Goal: Task Accomplishment & Management: Manage account settings

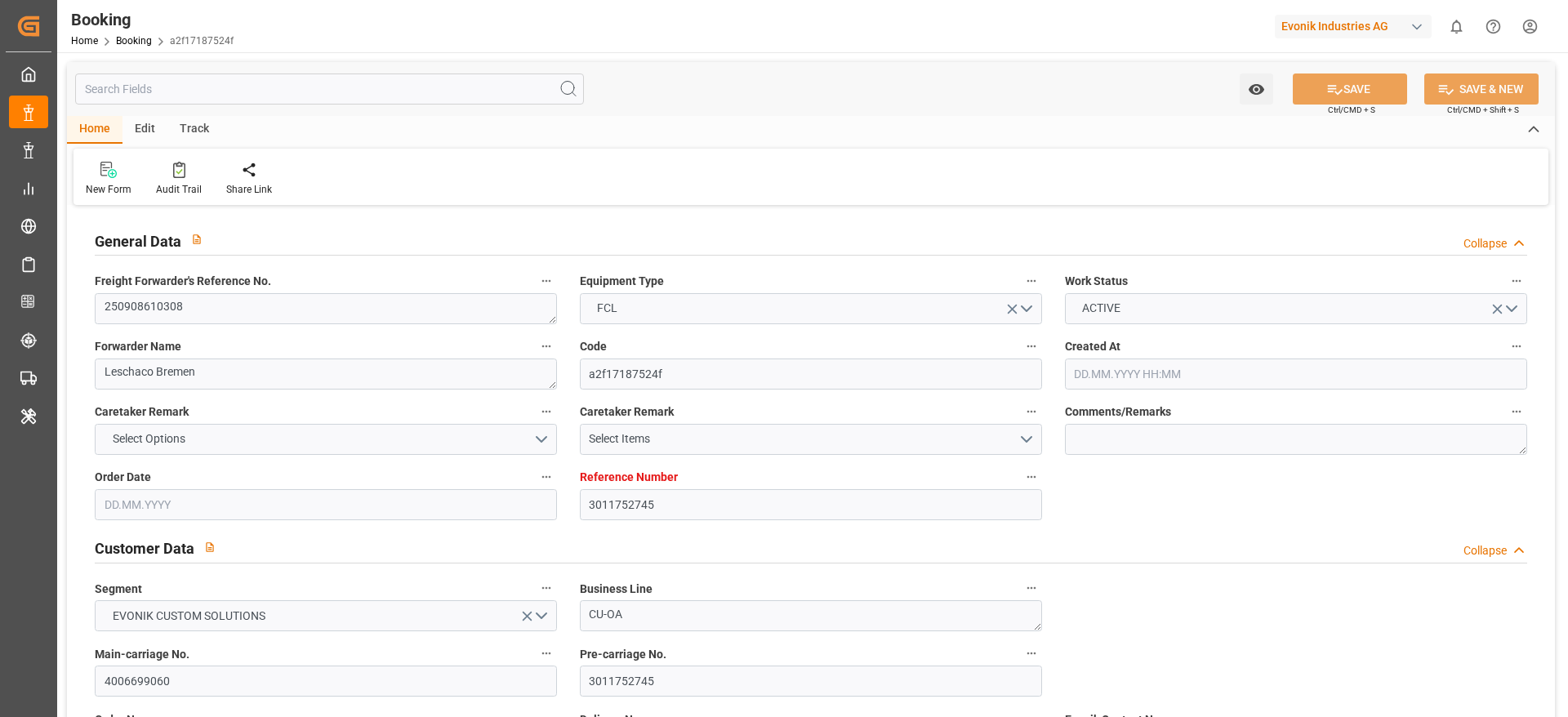
type input "3011752745"
type input "9943877"
type input "9540118"
type input "Hapag Lloyd"
type input "Hapag Lloyd Aktiengesellschaft"
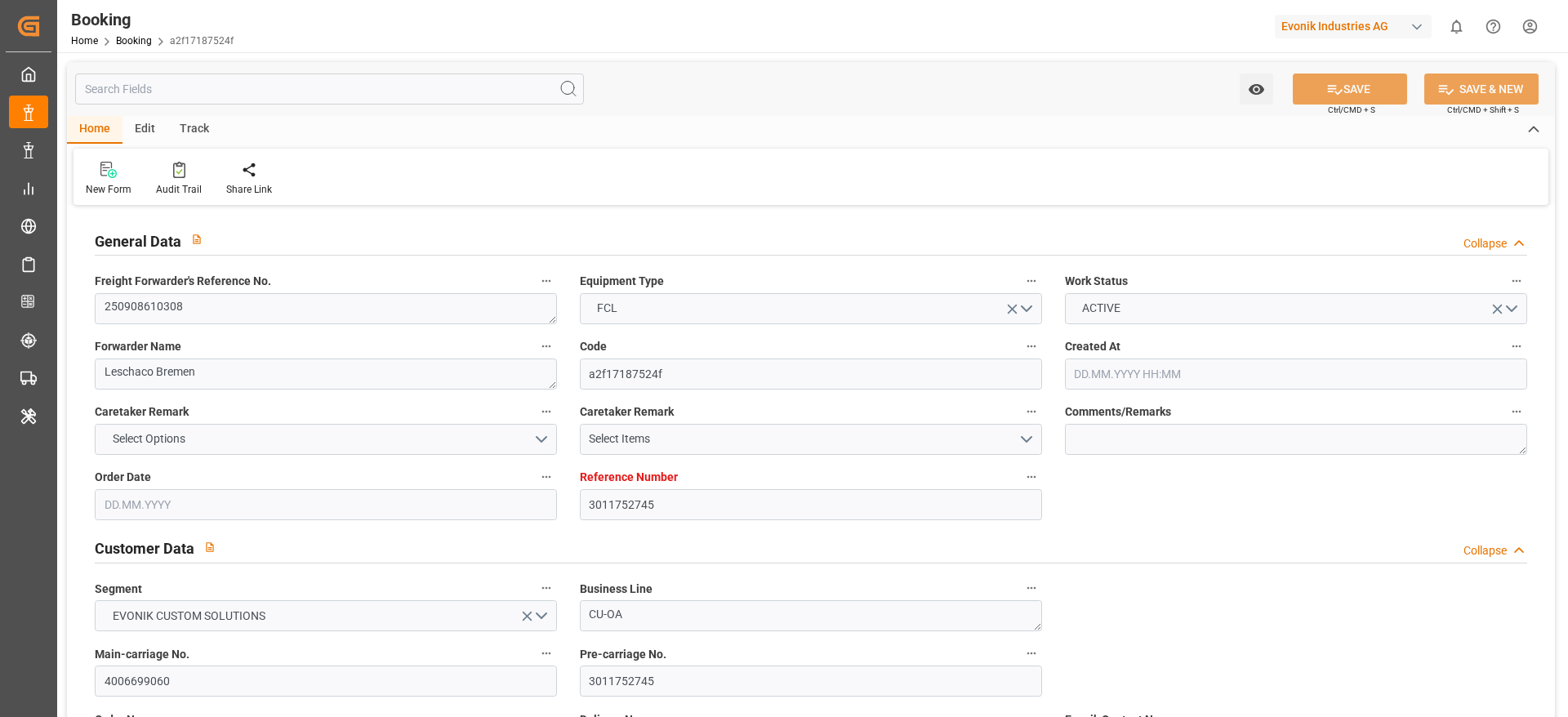
type input "NLRTM"
type input "SGSIN"
type input "0"
type input "NLRTM"
type input "SGSIN"
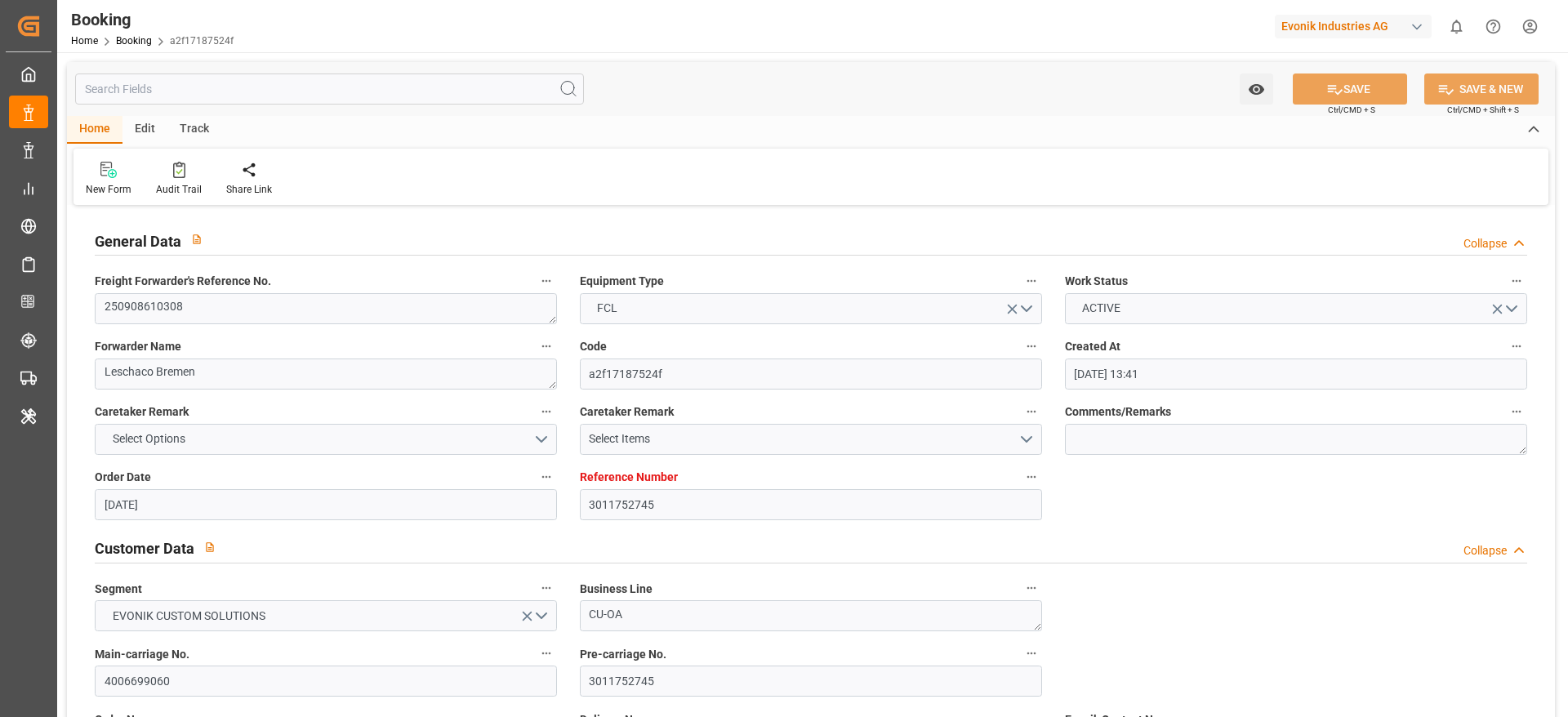
type input "14.08.2025 13:41"
type input "14.08.2025"
type input "24.10.2025"
type input "01.09.2025"
type input "04.09.2025 00:00"
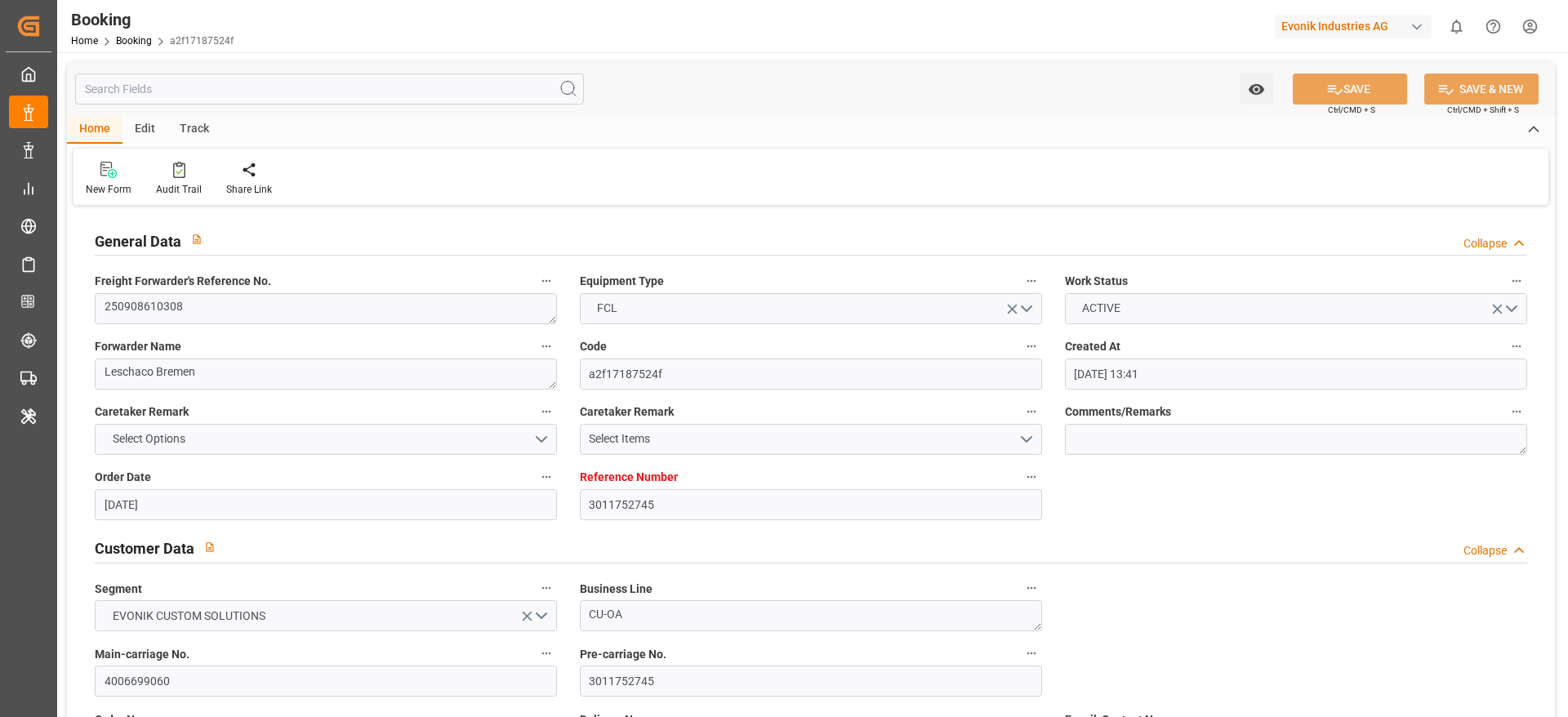
type input "15.08.2025"
type input "08.09.2025"
type input "19.09.2025 19:00"
type input "12.09.2025 00:00"
type input "24.10.2025 06:00"
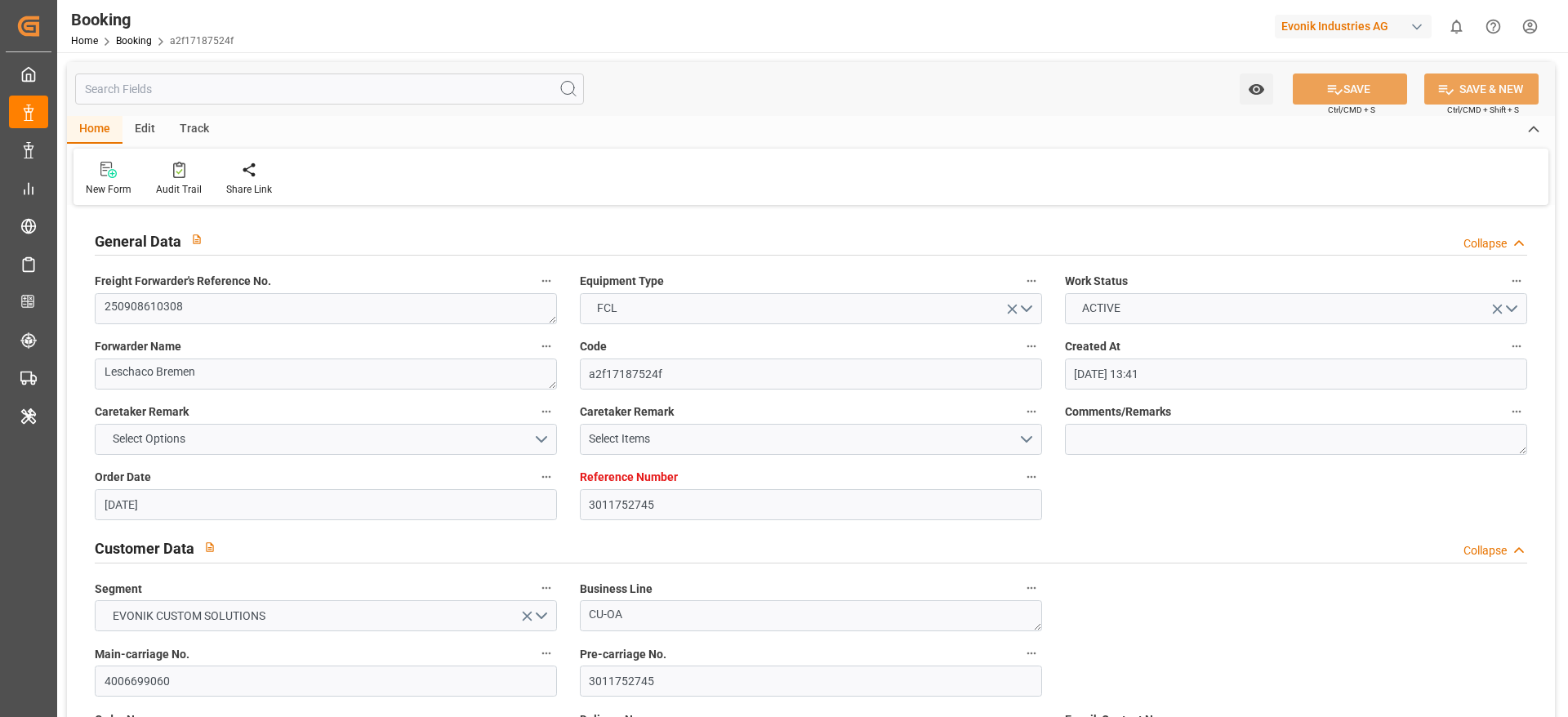
type input "17.10.2025 00:00"
type input "15.08.2025"
type input "14.09.2025 15:47"
type input "14.09.2025"
type input "04.09.2025 07:02"
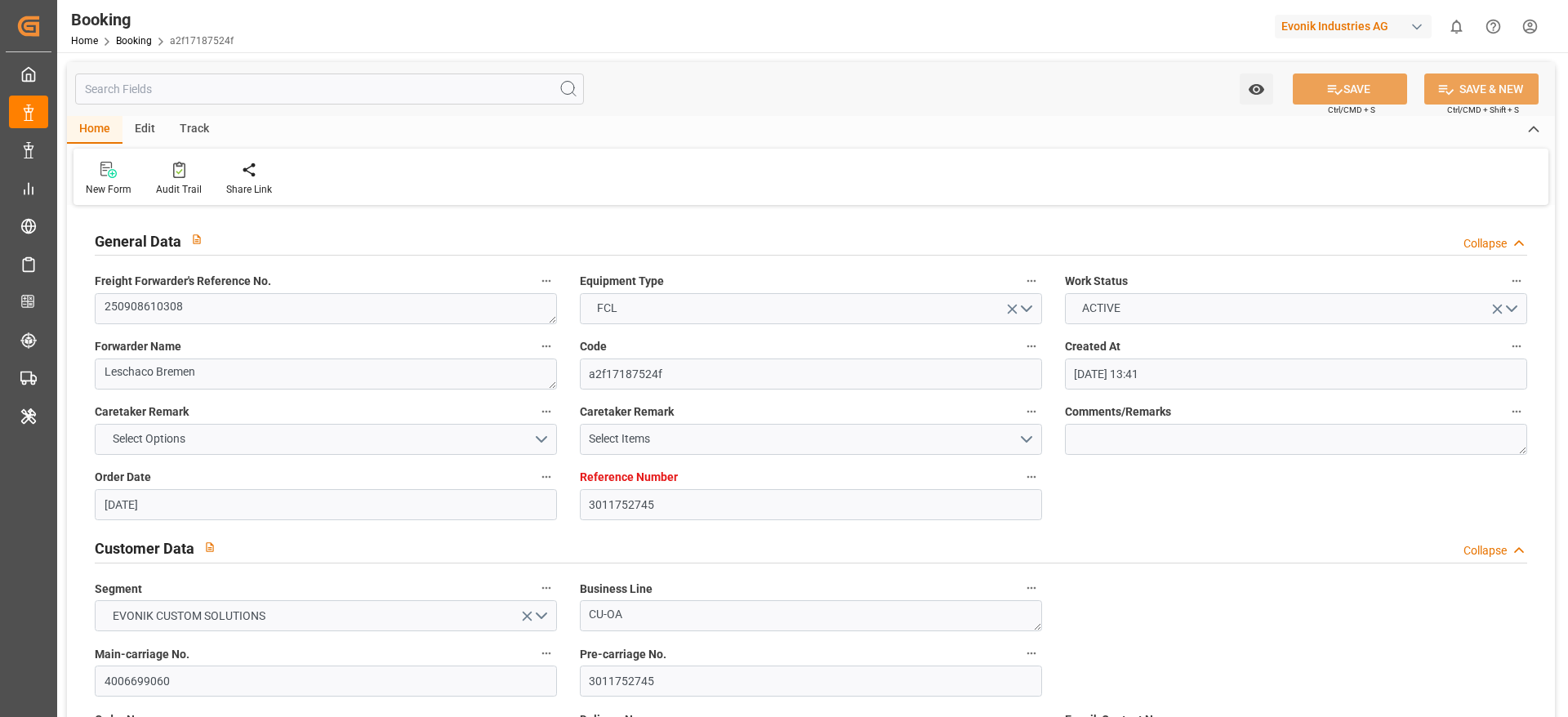
type input "04.09.2025 07:02"
type input "10.09.2025 12:00"
type input "19.09.2025 19:00"
type input "24.10.2025 06:00"
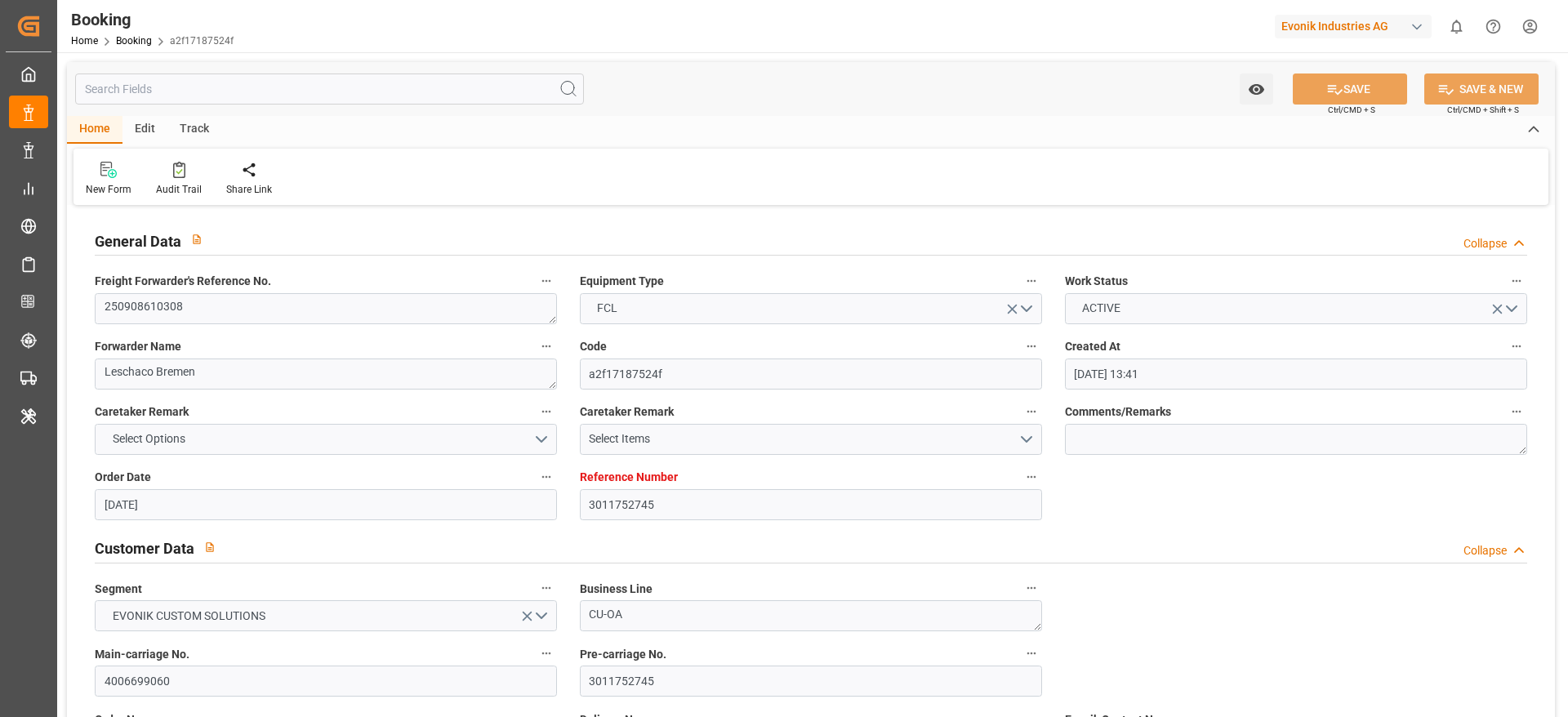
type input "24.10.2025 18:41"
type input "28.10.2025 18:41"
click at [1308, 30] on div "Evonik Industries AG" at bounding box center [1354, 27] width 157 height 24
click at [1244, 67] on input "evvonik us" at bounding box center [1357, 67] width 267 height 28
type input "evonik us"
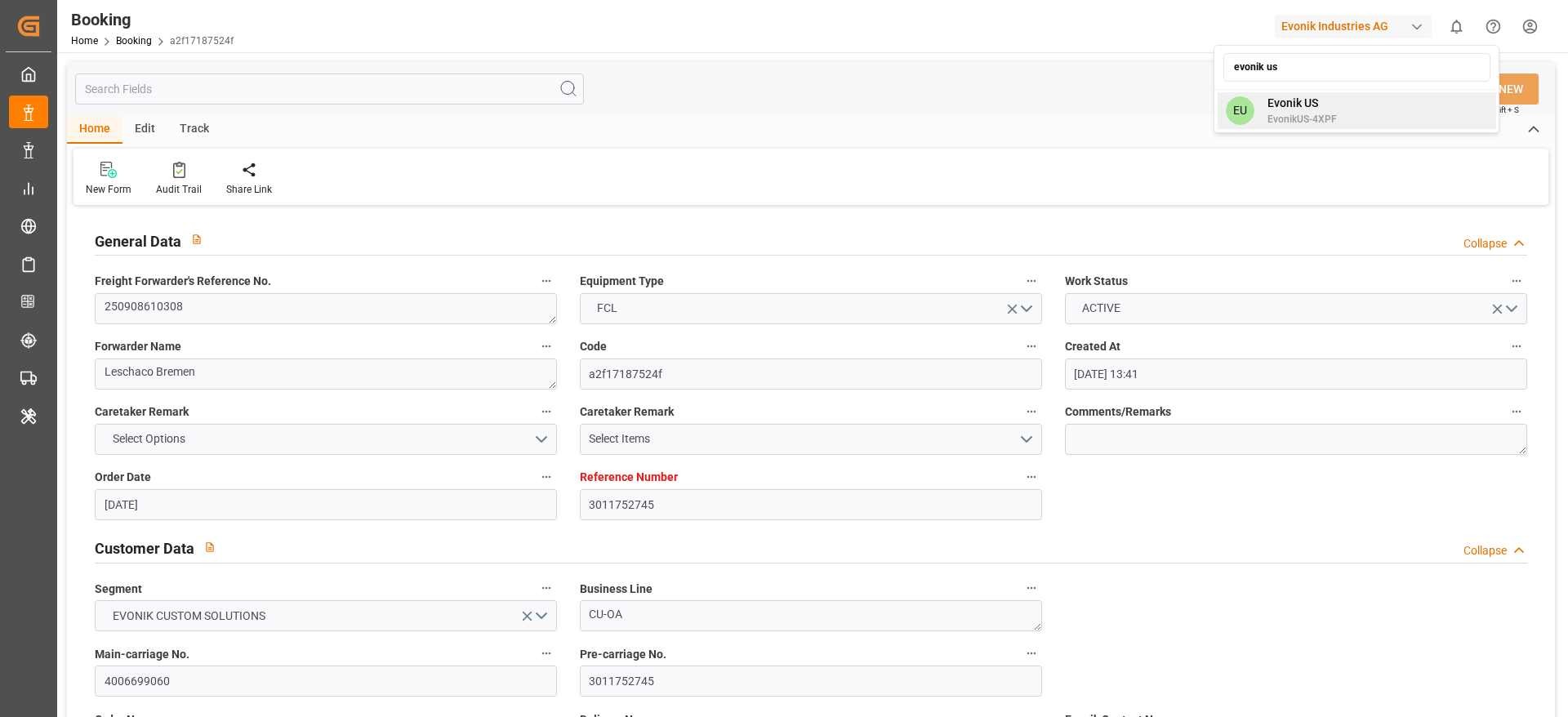
click at [1268, 97] on span "Evonik US" at bounding box center [1302, 103] width 70 height 17
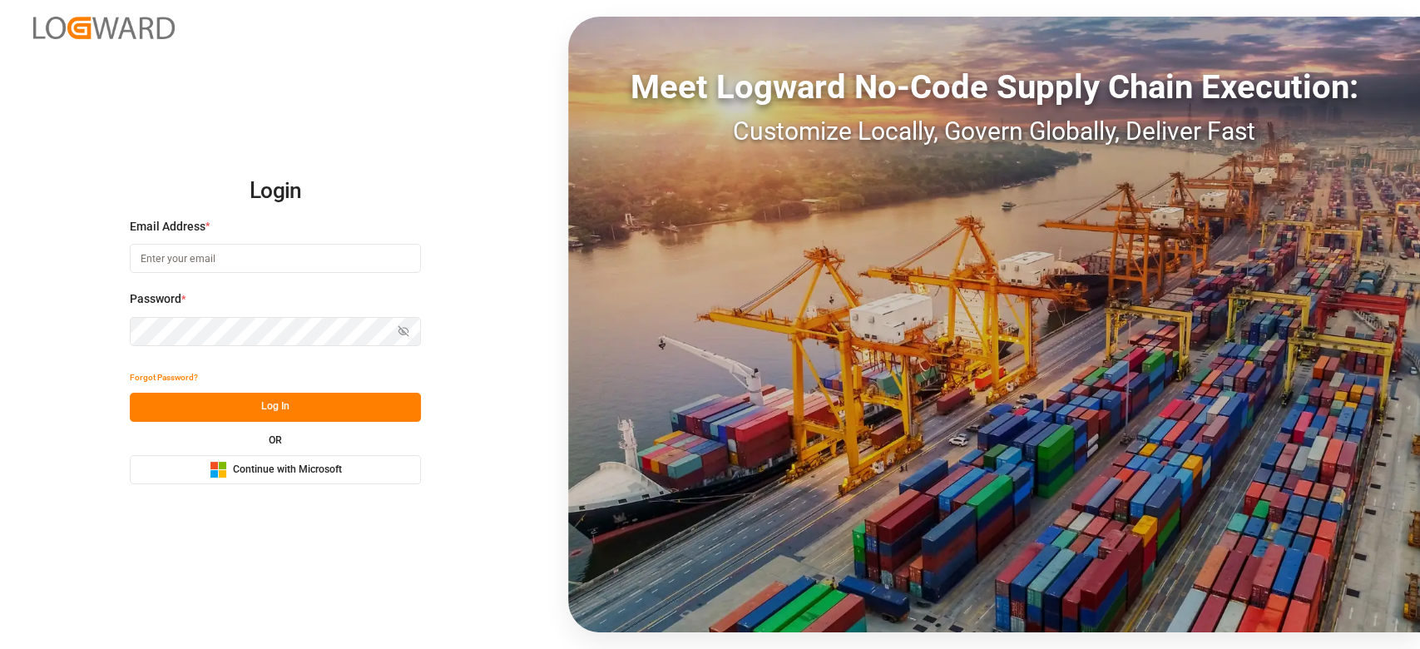
click at [356, 251] on input at bounding box center [275, 258] width 291 height 29
click at [390, 265] on body "Login Email Address * Password * Show password Forgot Password? Log In OR Micro…" at bounding box center [710, 324] width 1420 height 649
click at [0, 648] on com-1password-button at bounding box center [0, 649] width 0 height 0
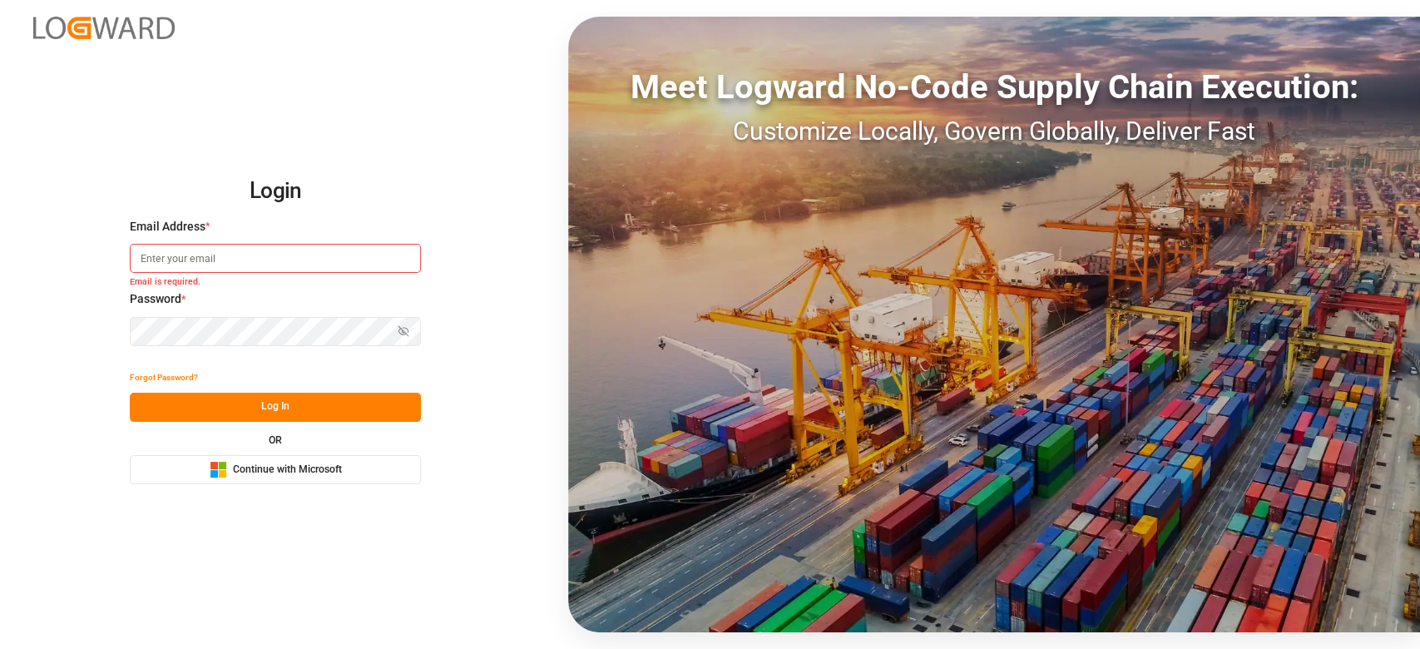
type input "[PERSON_NAME][EMAIL_ADDRESS][DOMAIN_NAME]"
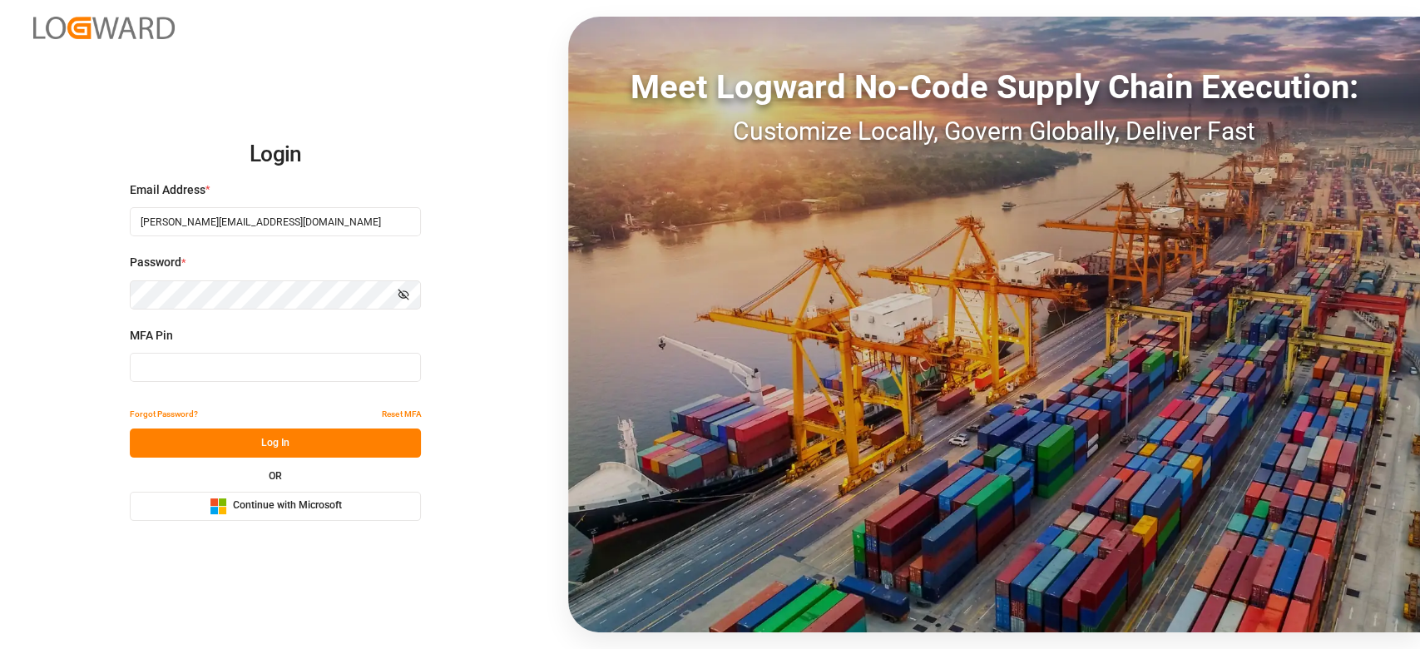
type input "125483"
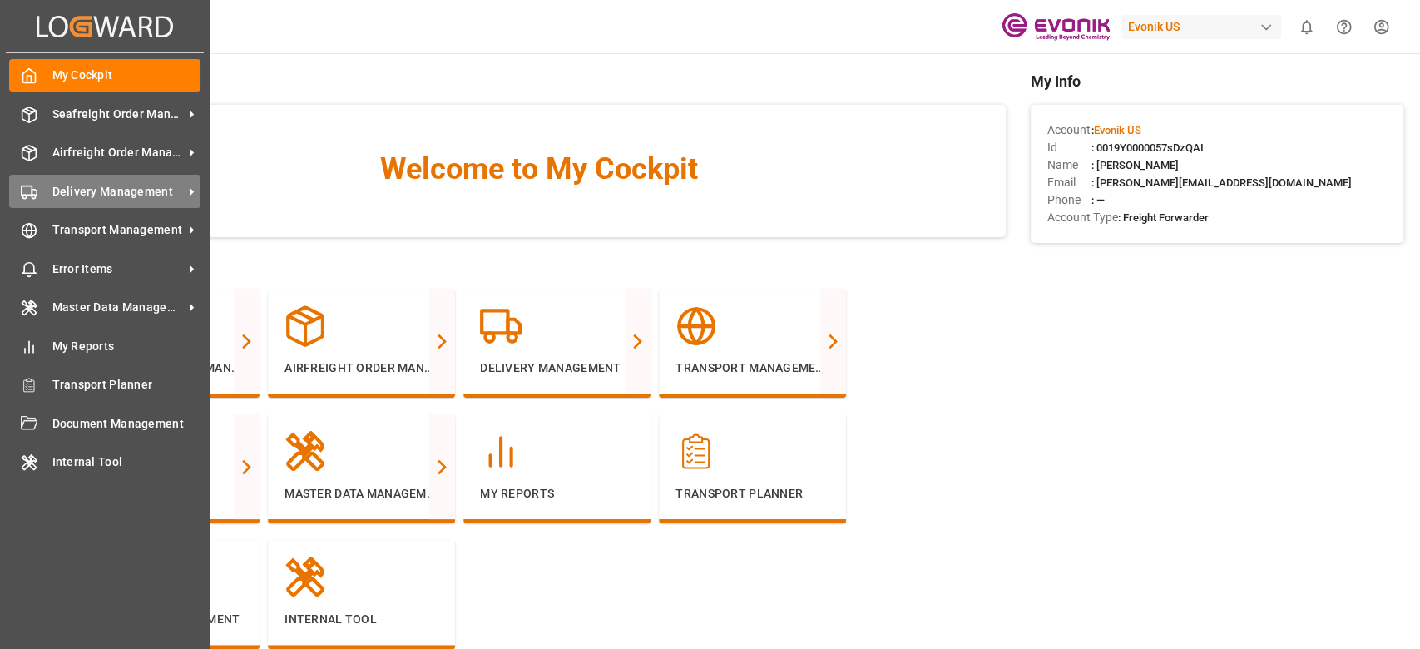
click at [146, 180] on div "Delivery Management Delivery Management" at bounding box center [104, 191] width 191 height 32
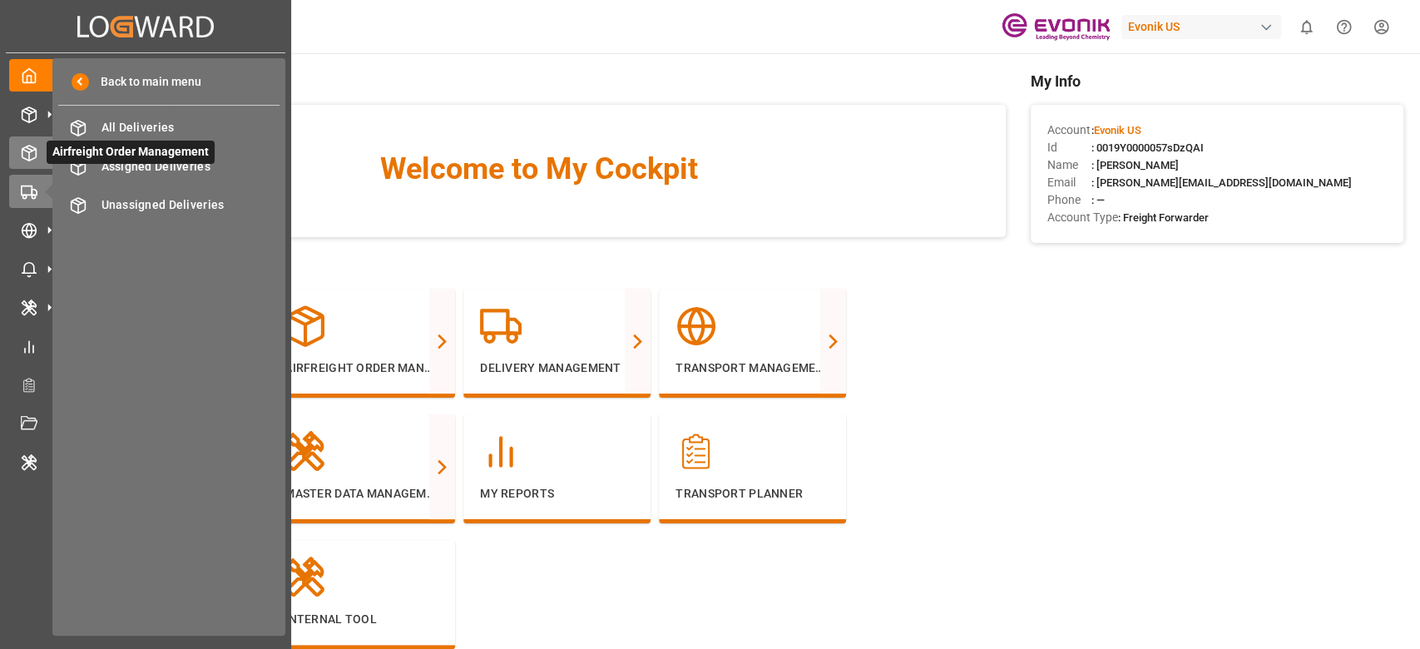
click at [17, 164] on div "Airfreight Order Management Airfreight Order Management" at bounding box center [145, 152] width 273 height 32
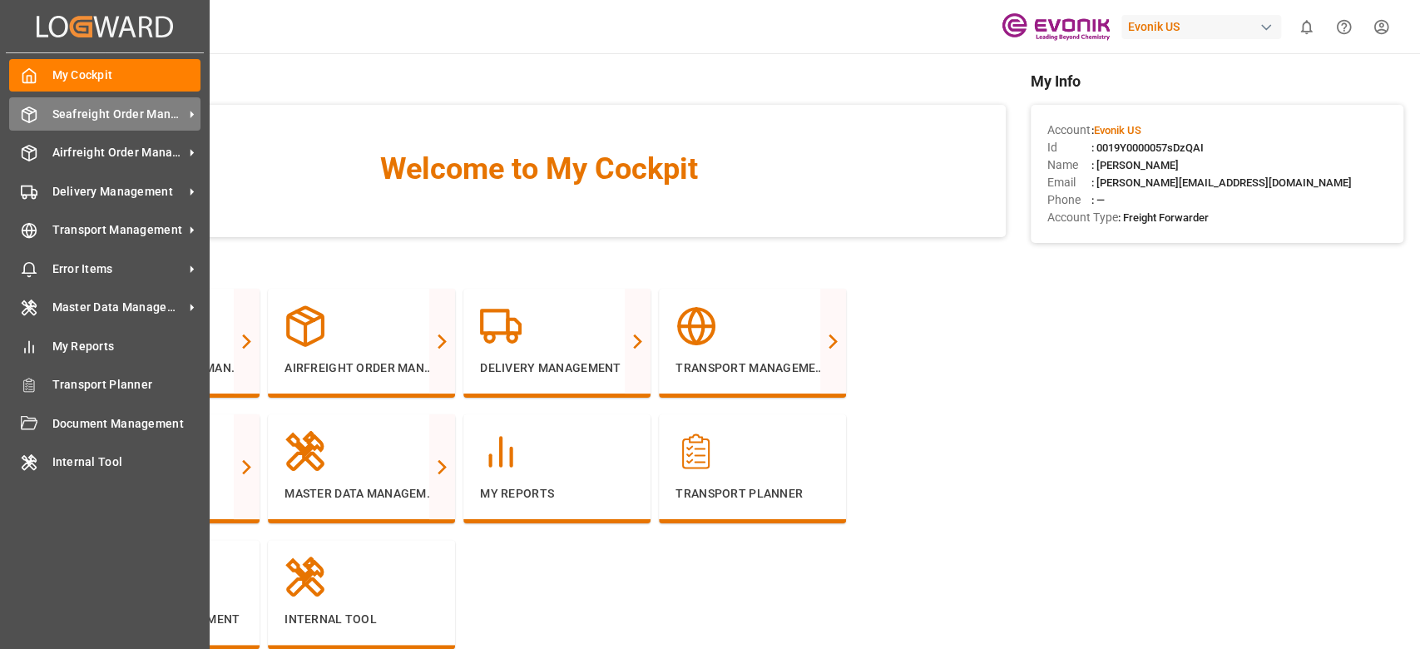
click at [73, 107] on span "Seafreight Order Management" at bounding box center [117, 114] width 131 height 17
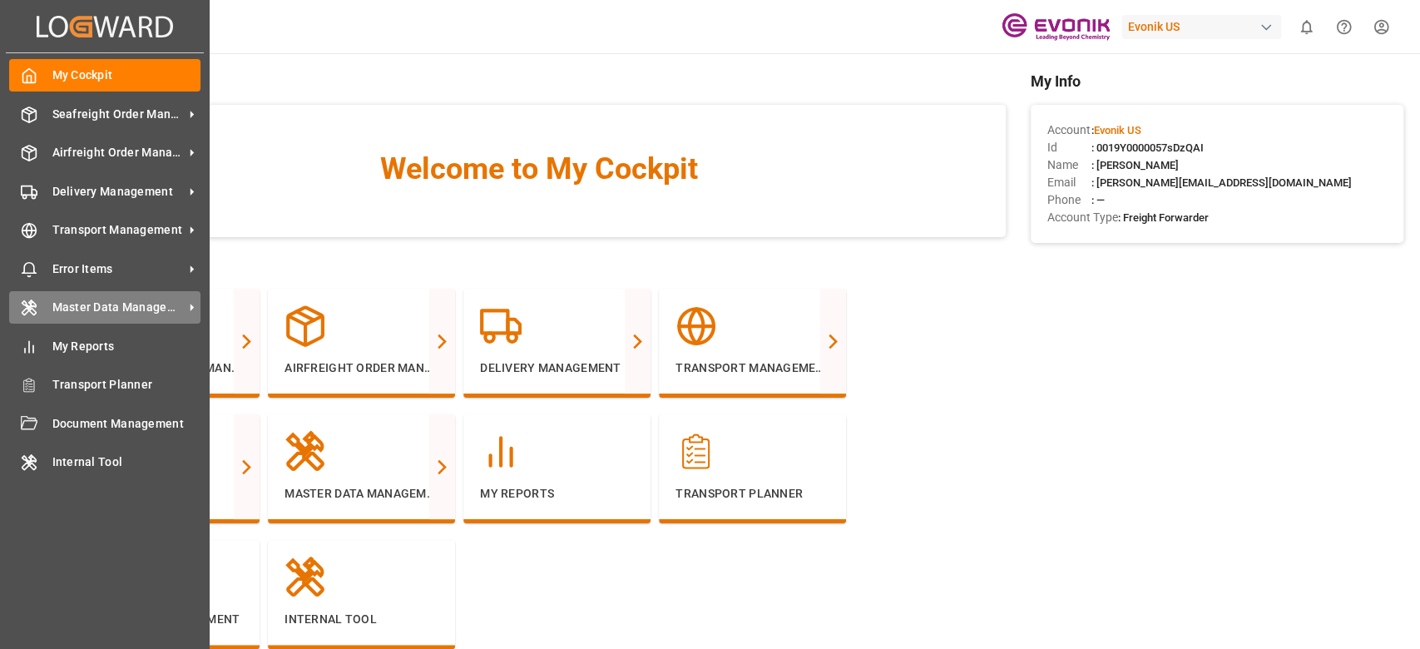
click at [160, 309] on span "Master Data Management" at bounding box center [117, 307] width 131 height 17
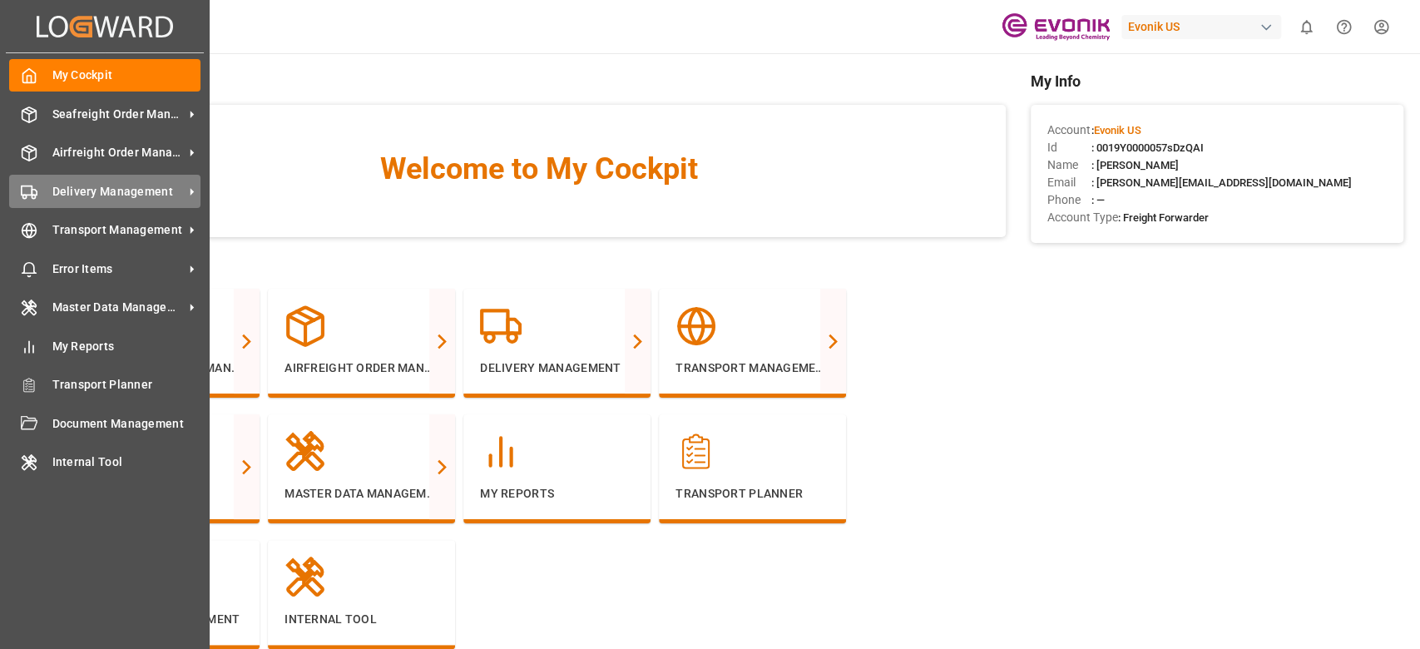
click at [146, 191] on span "Delivery Management" at bounding box center [117, 191] width 131 height 17
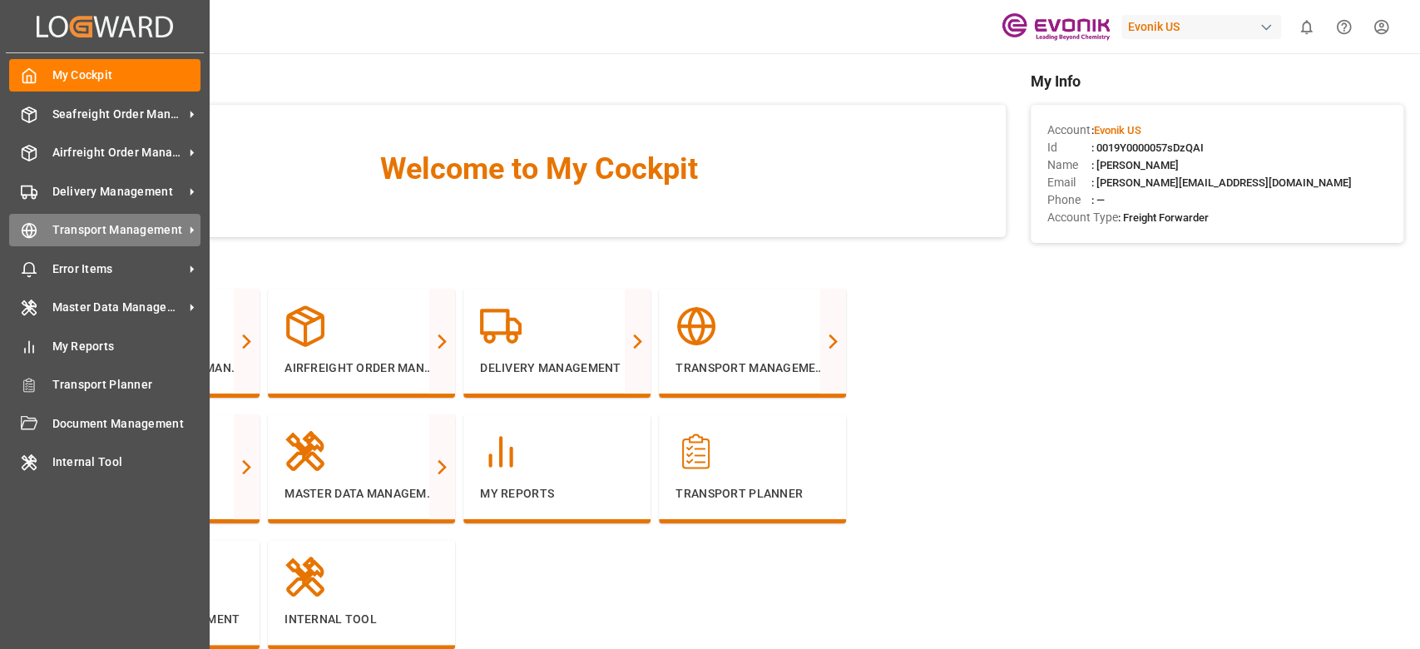
drag, startPoint x: 109, startPoint y: 222, endPoint x: 42, endPoint y: 240, distance: 69.6
click at [42, 240] on div "Transport Management Transport Management" at bounding box center [104, 230] width 191 height 32
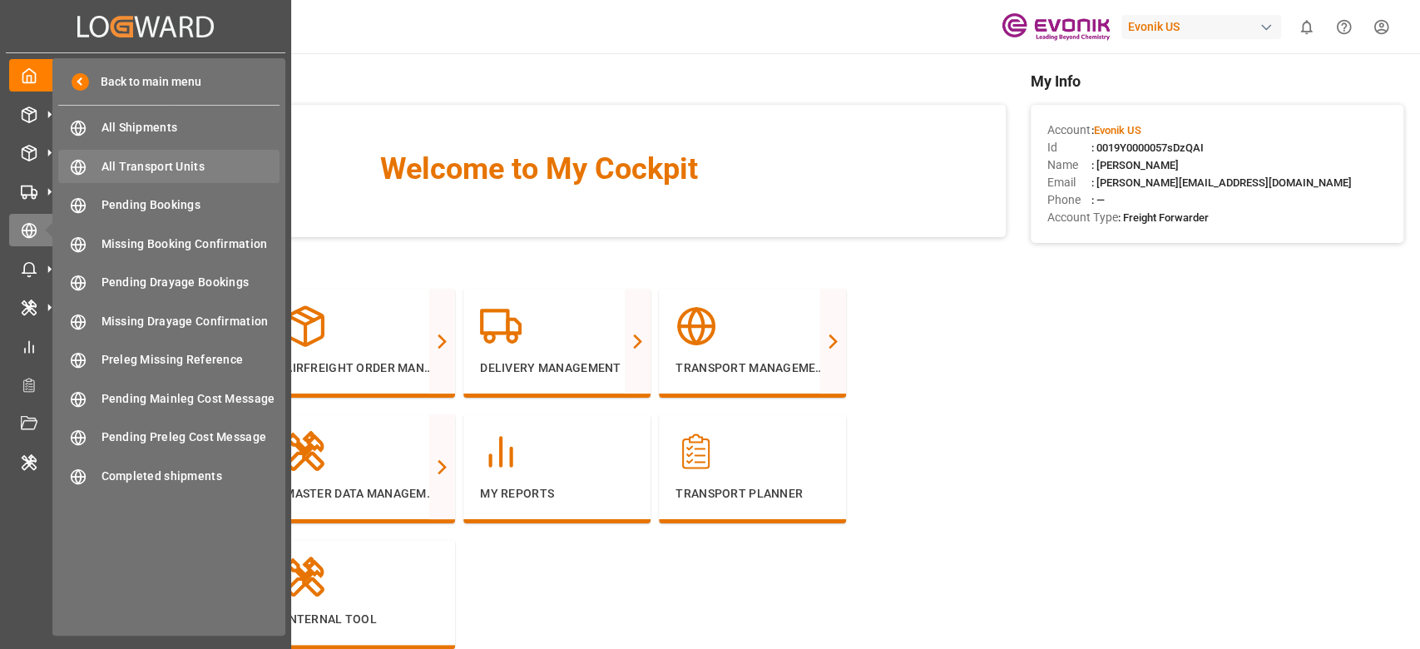
click at [162, 161] on span "All Transport Units" at bounding box center [190, 166] width 179 height 17
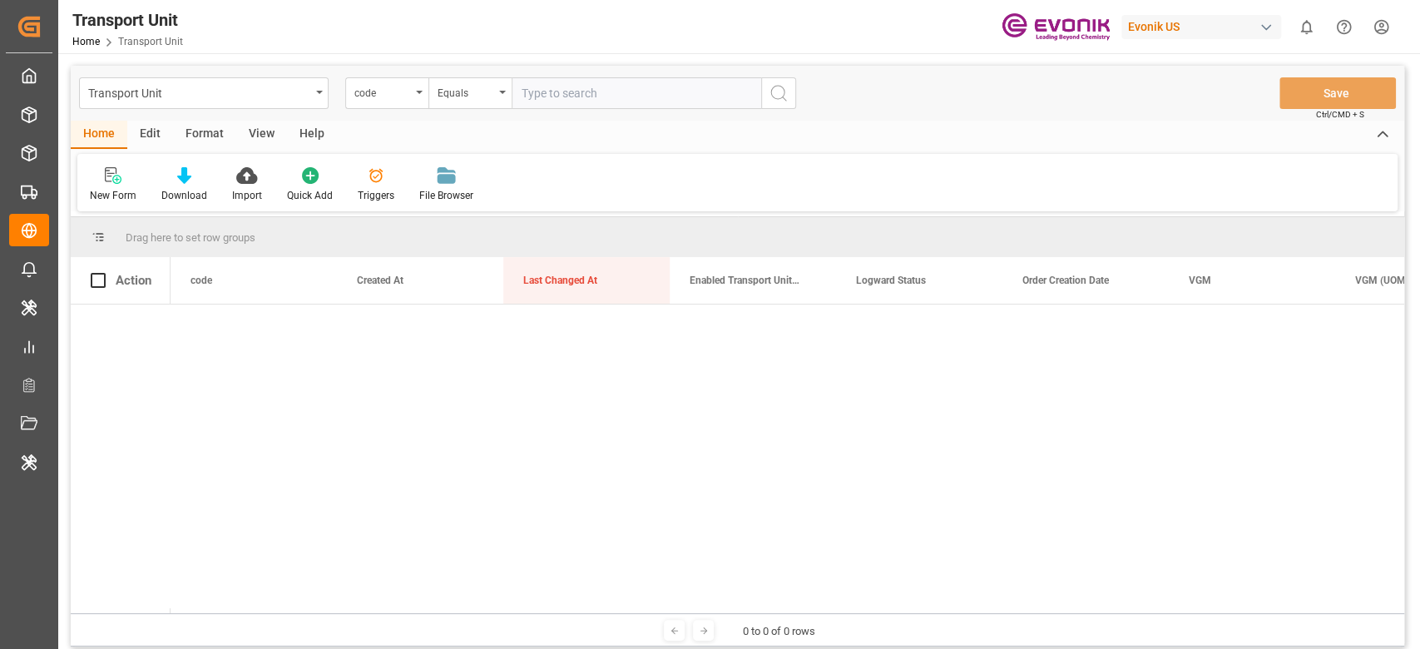
click at [193, 136] on div "Format" at bounding box center [204, 135] width 63 height 28
click at [111, 188] on div "Filter Rows" at bounding box center [114, 195] width 49 height 15
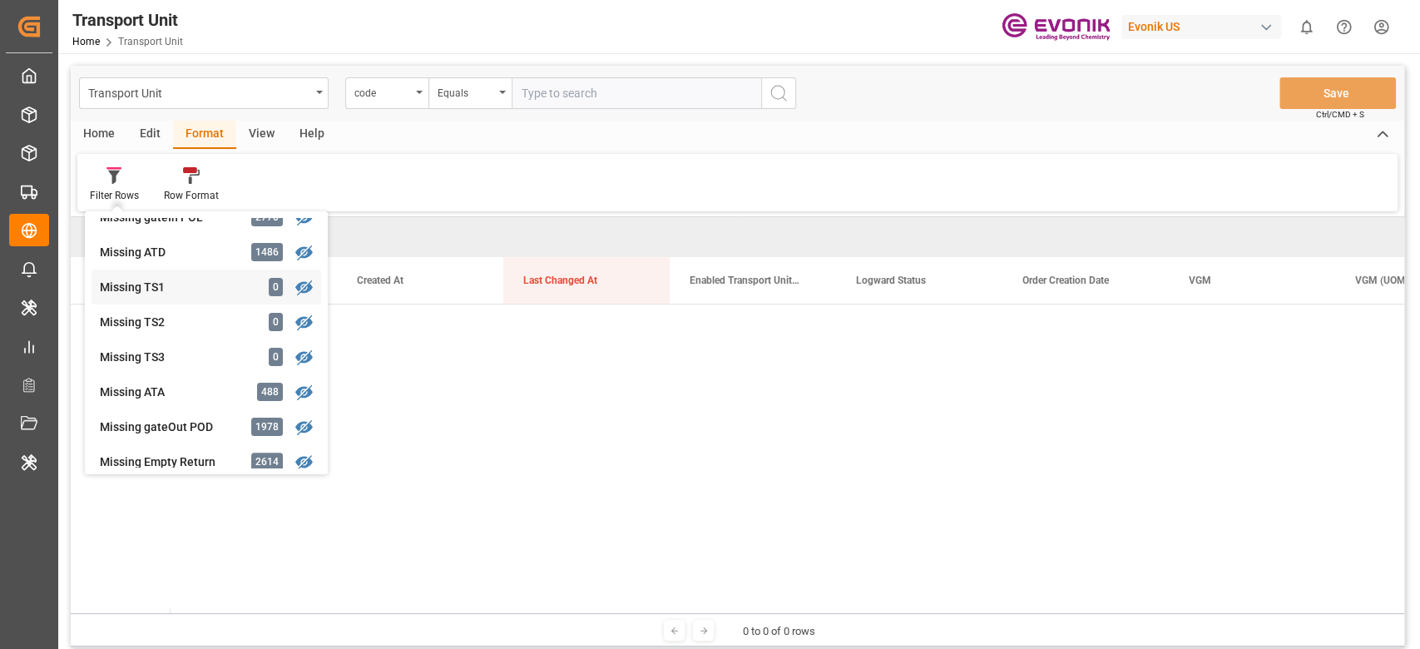
scroll to position [333, 0]
click at [193, 364] on div "Transport Unit code Equals Save Ctrl/CMD + S Home Edit Format View Help Filter …" at bounding box center [738, 356] width 1334 height 581
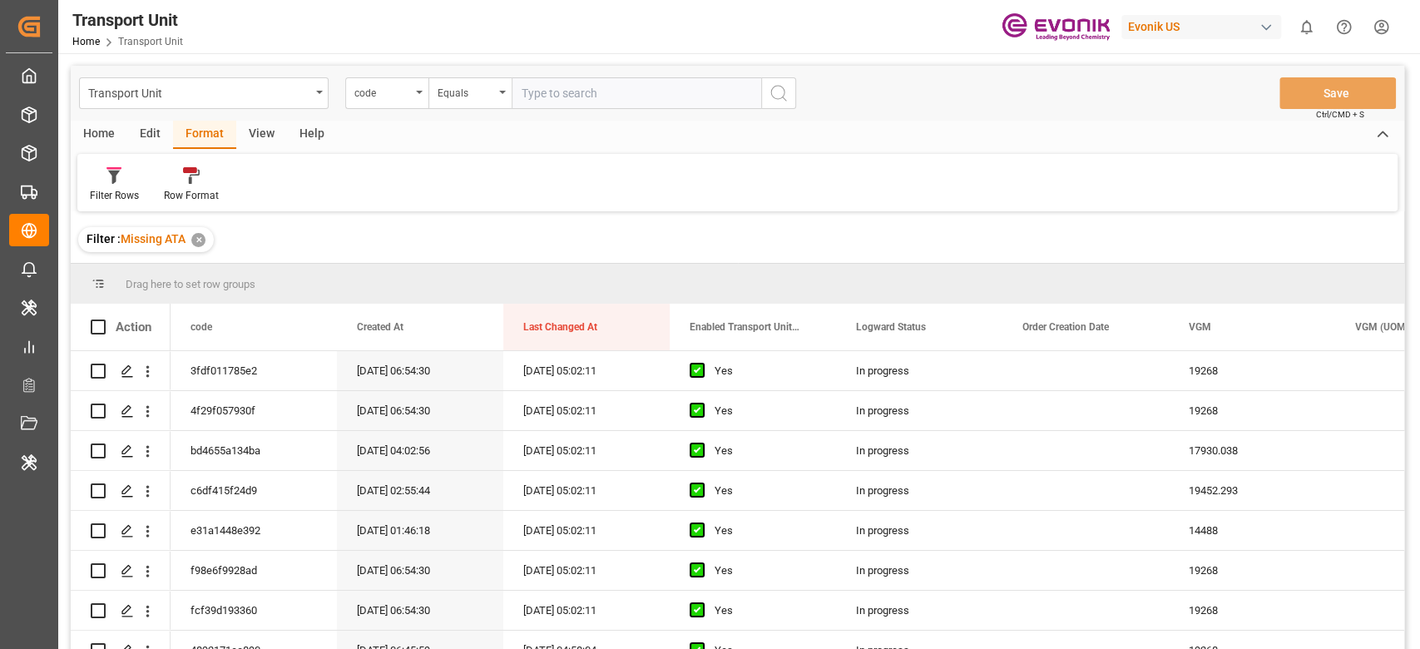
click at [246, 130] on div "View" at bounding box center [261, 135] width 51 height 28
click at [99, 186] on div "Default" at bounding box center [105, 184] width 57 height 37
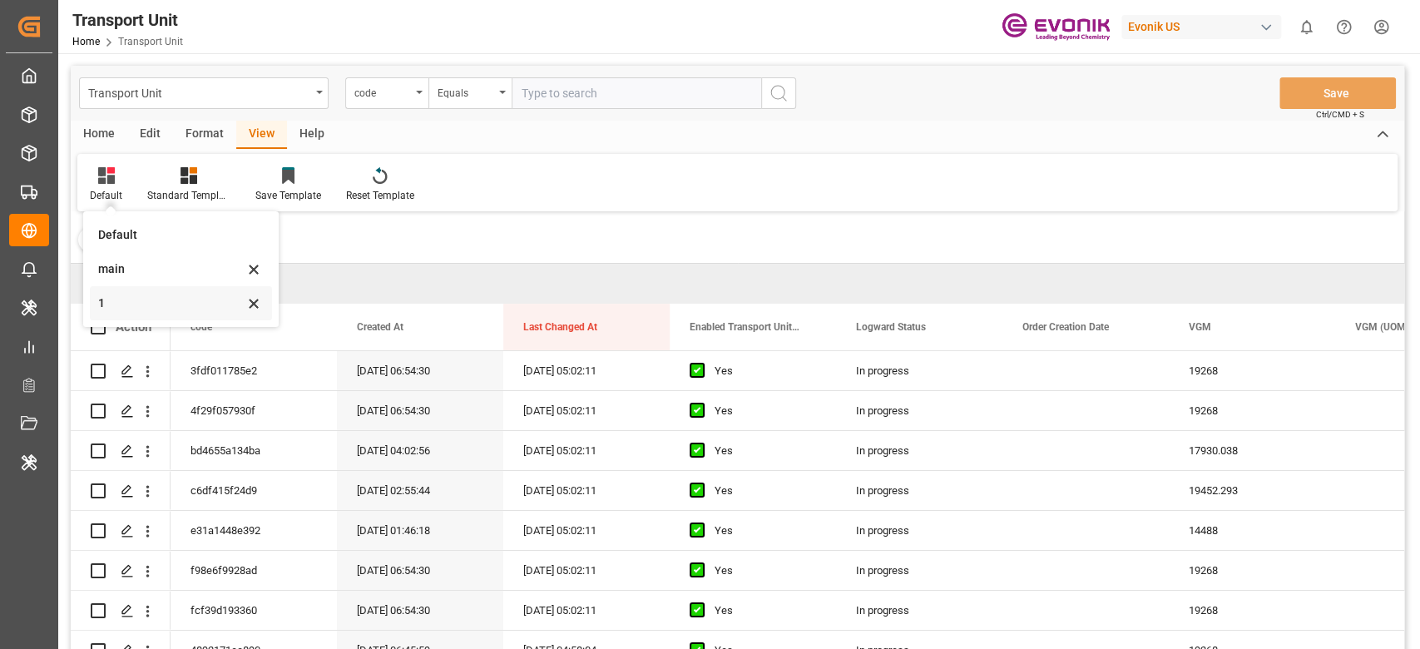
click at [136, 303] on div "1" at bounding box center [171, 302] width 146 height 17
